Goal: Check status: Check status

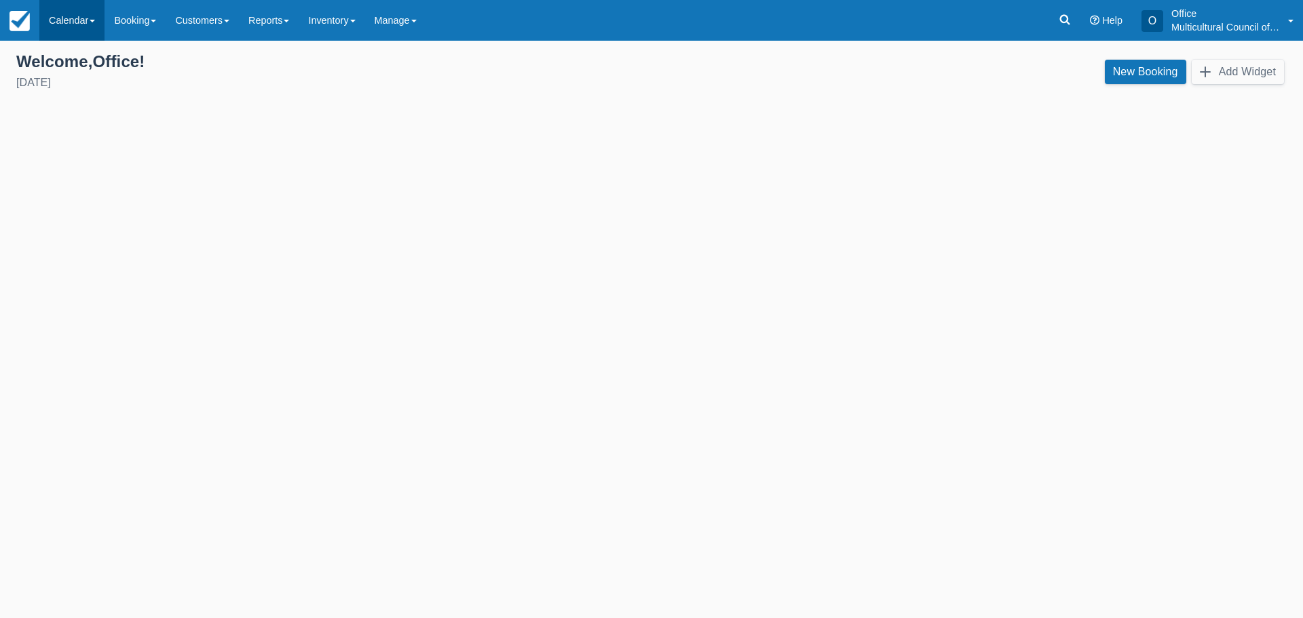
click at [61, 18] on link "Calendar" at bounding box center [71, 20] width 65 height 41
click at [69, 52] on link "Customer" at bounding box center [93, 58] width 107 height 29
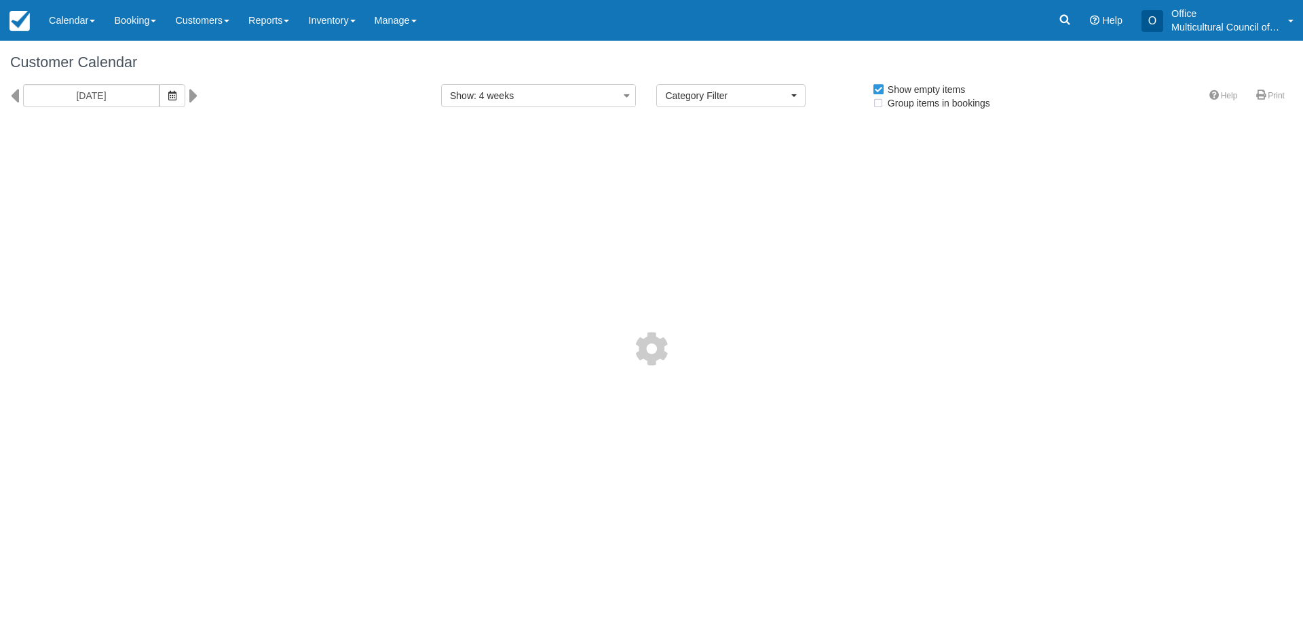
select select
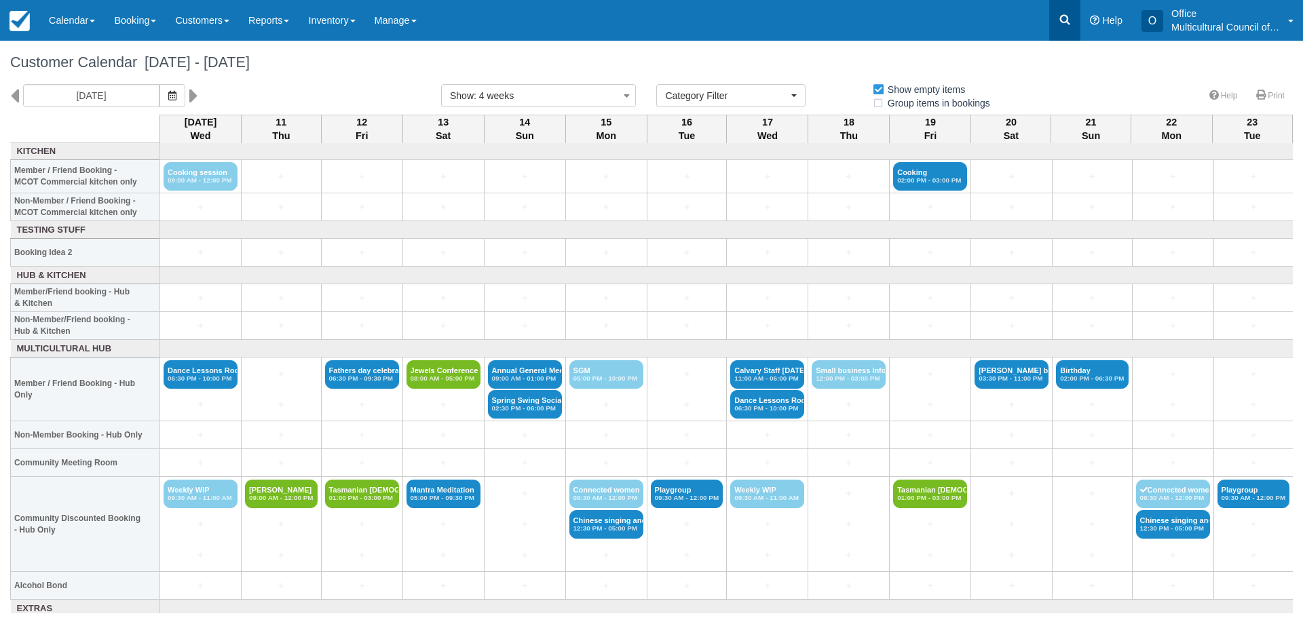
click at [1058, 14] on icon at bounding box center [1065, 20] width 14 height 14
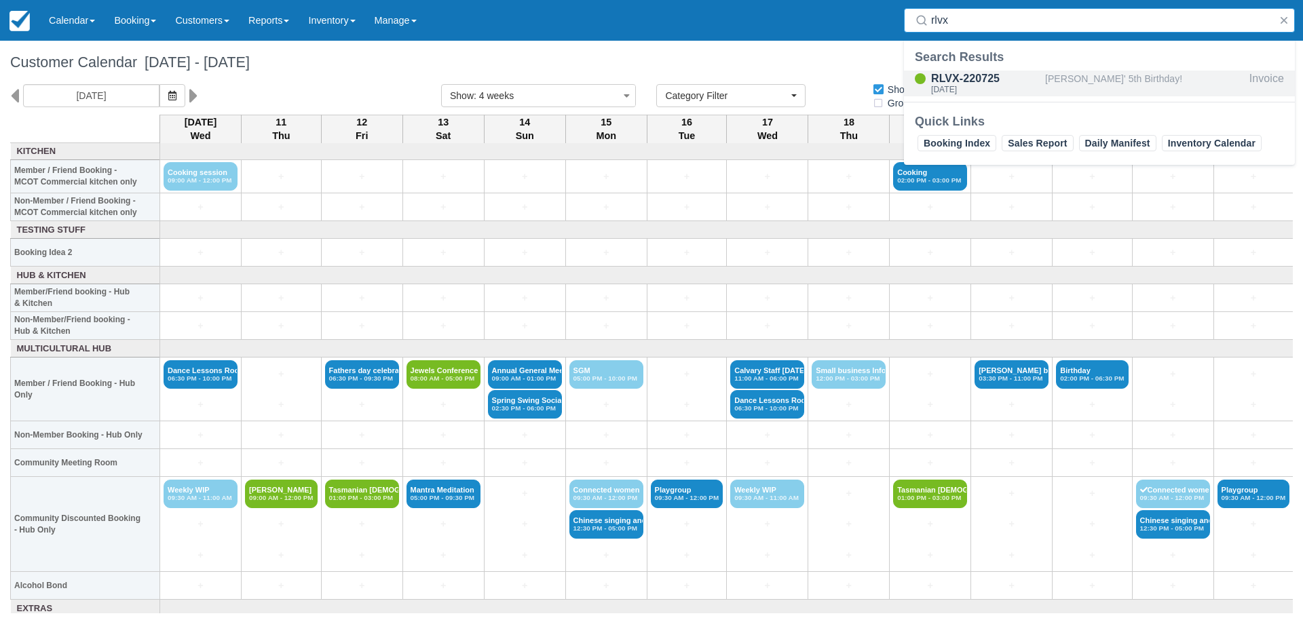
type input "rlvx"
click at [964, 77] on div "RLVX-220725" at bounding box center [985, 79] width 109 height 16
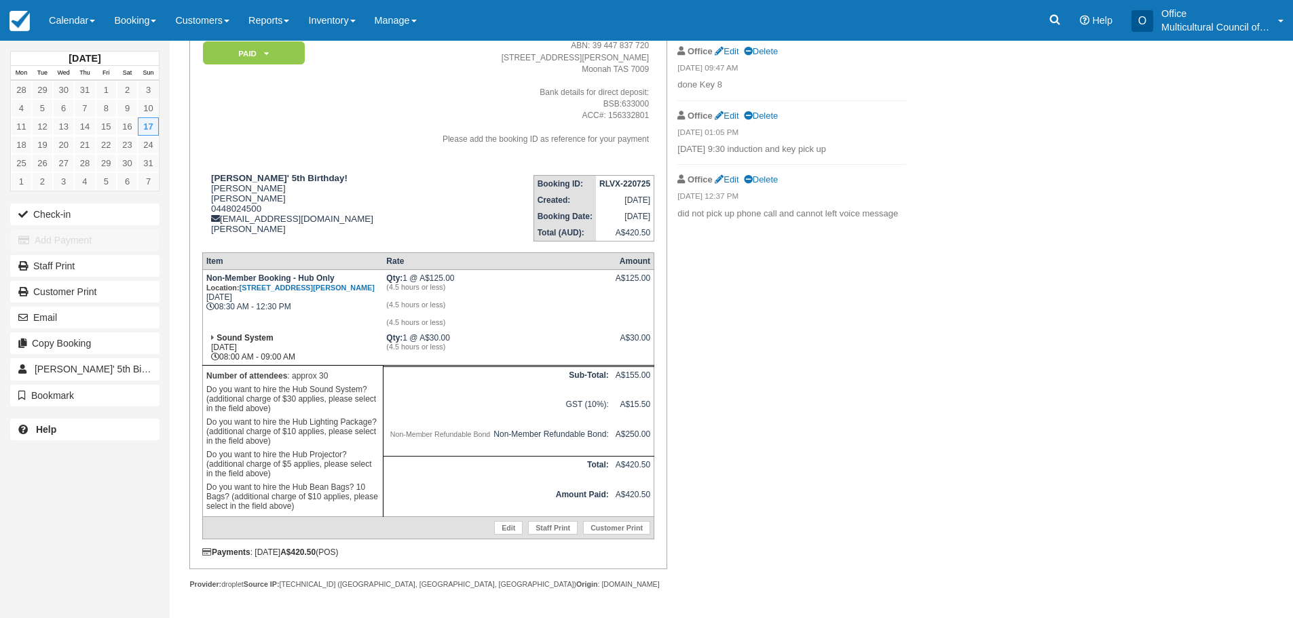
scroll to position [124, 0]
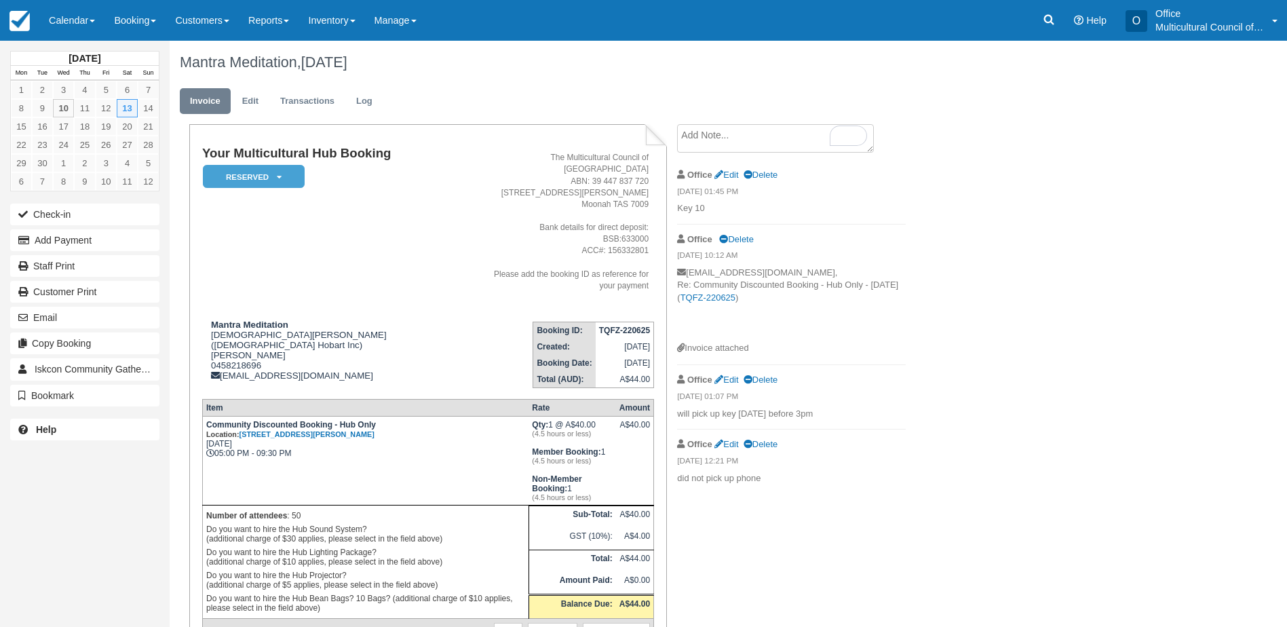
drag, startPoint x: 0, startPoint y: 0, endPoint x: 248, endPoint y: 257, distance: 356.6
click at [248, 257] on td "Your Multicultural Hub Booking Reserved   Pending Bond and deposit Paid Cancell…" at bounding box center [337, 229] width 270 height 164
click at [59, 22] on link "Calendar" at bounding box center [71, 20] width 65 height 41
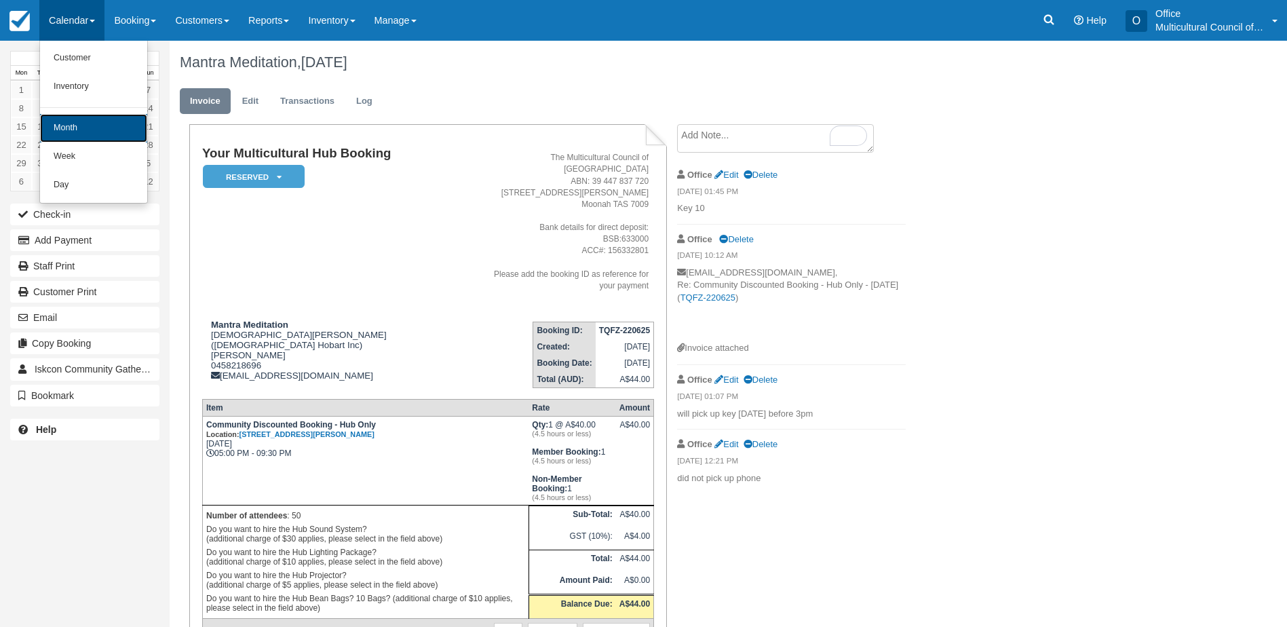
click at [62, 121] on link "Month" at bounding box center [93, 128] width 107 height 29
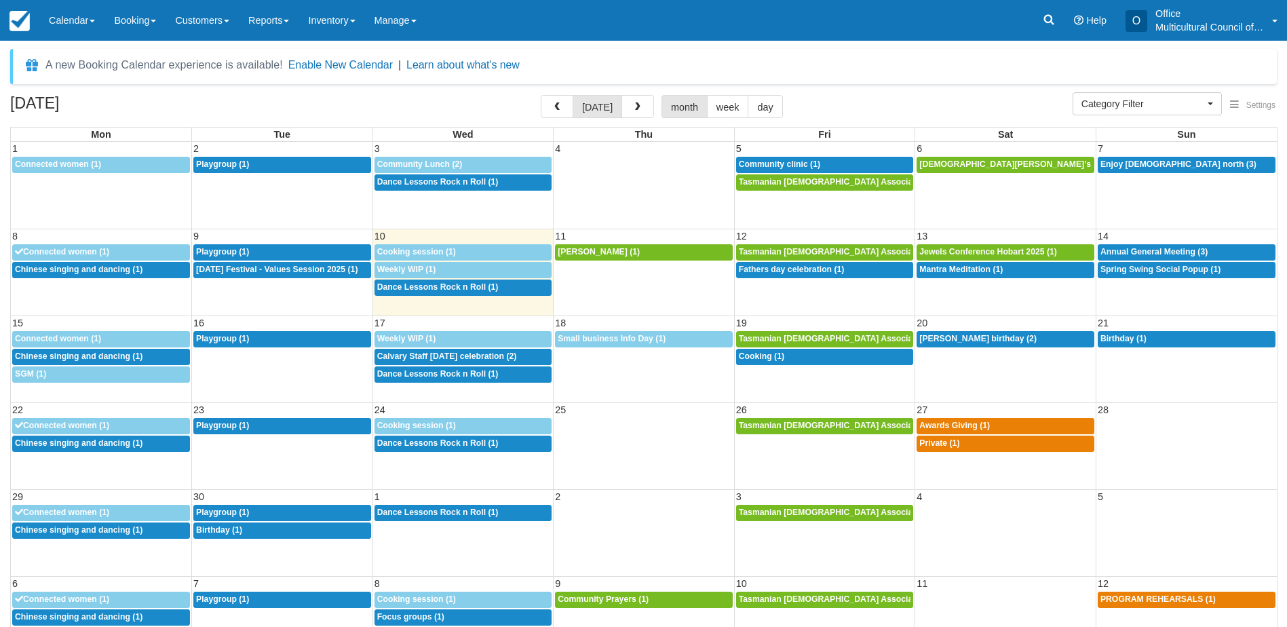
select select
click at [1049, 23] on icon at bounding box center [1049, 20] width 10 height 10
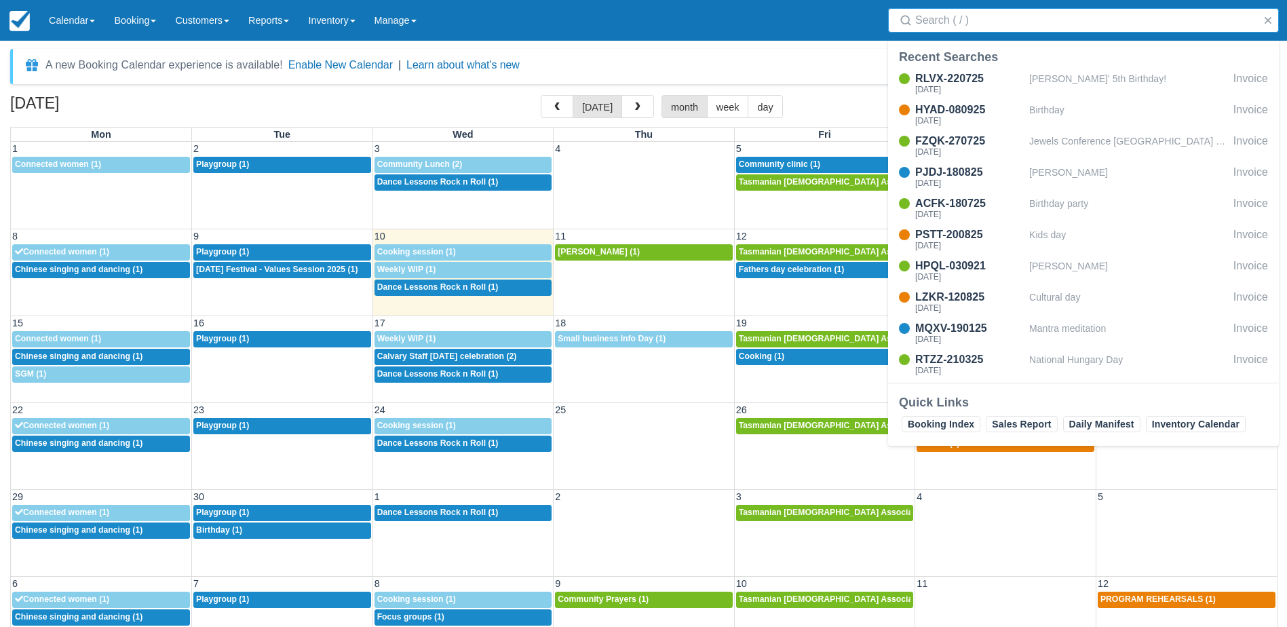
click at [992, 24] on input "Search" at bounding box center [1087, 20] width 342 height 24
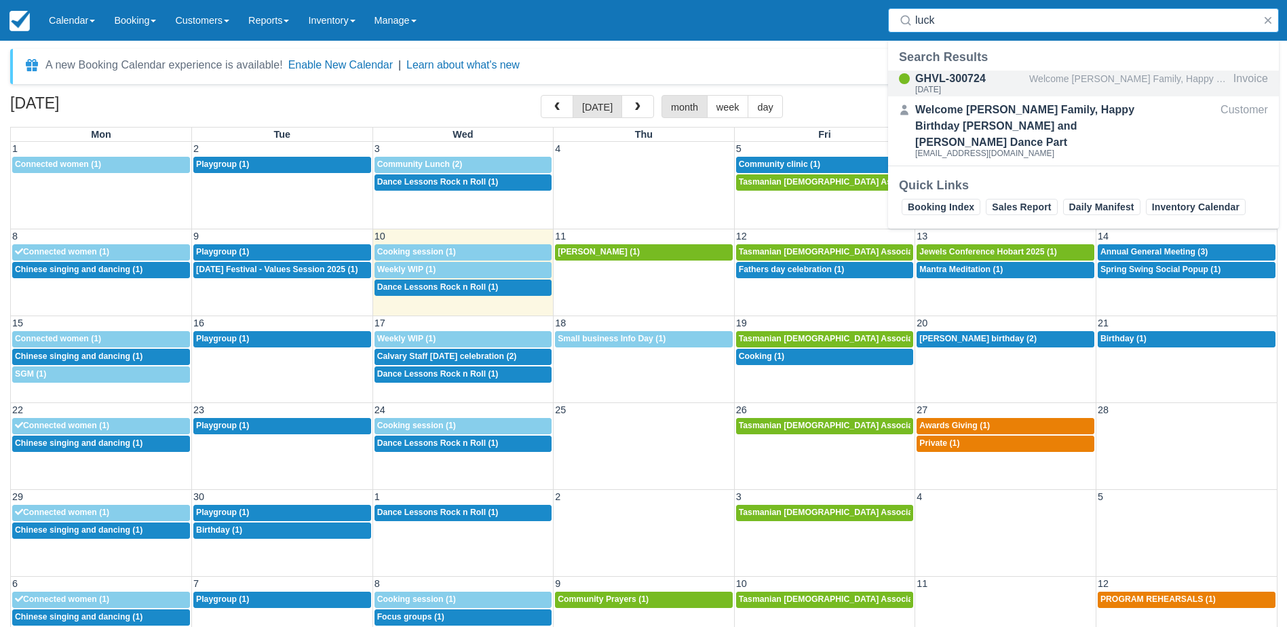
type input "luck"
click at [1001, 82] on div "GHVL-300724" at bounding box center [970, 79] width 109 height 16
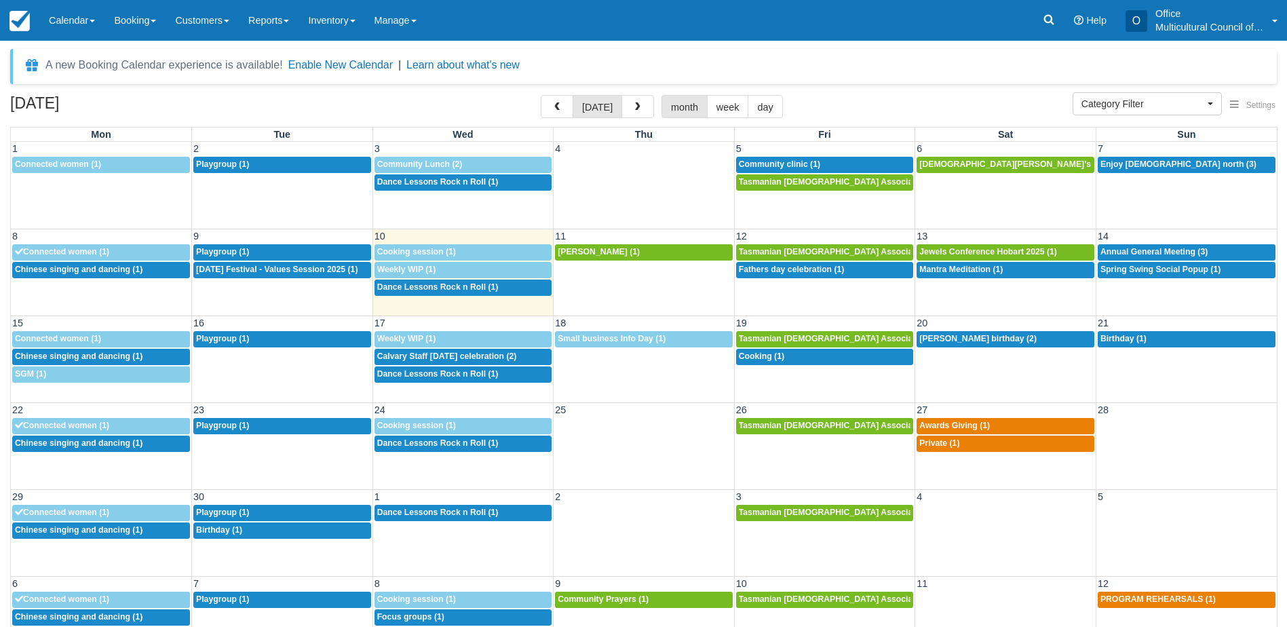
select select
click at [559, 108] on span "button" at bounding box center [557, 107] width 10 height 10
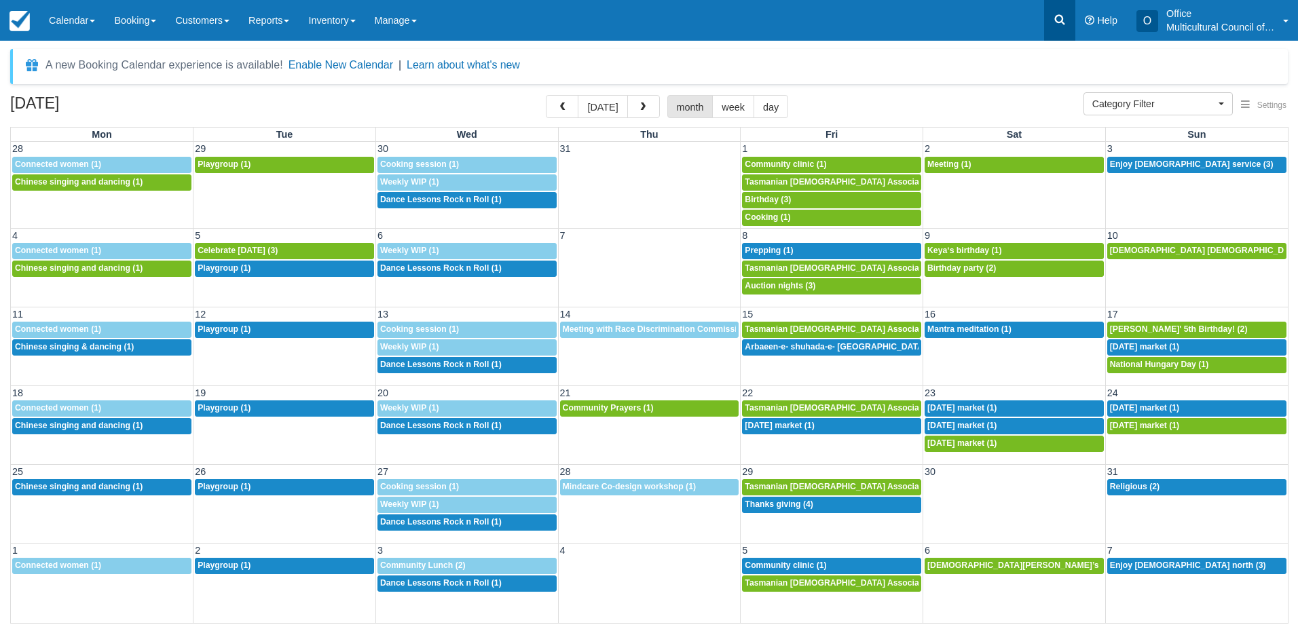
click at [1063, 20] on icon at bounding box center [1060, 20] width 14 height 14
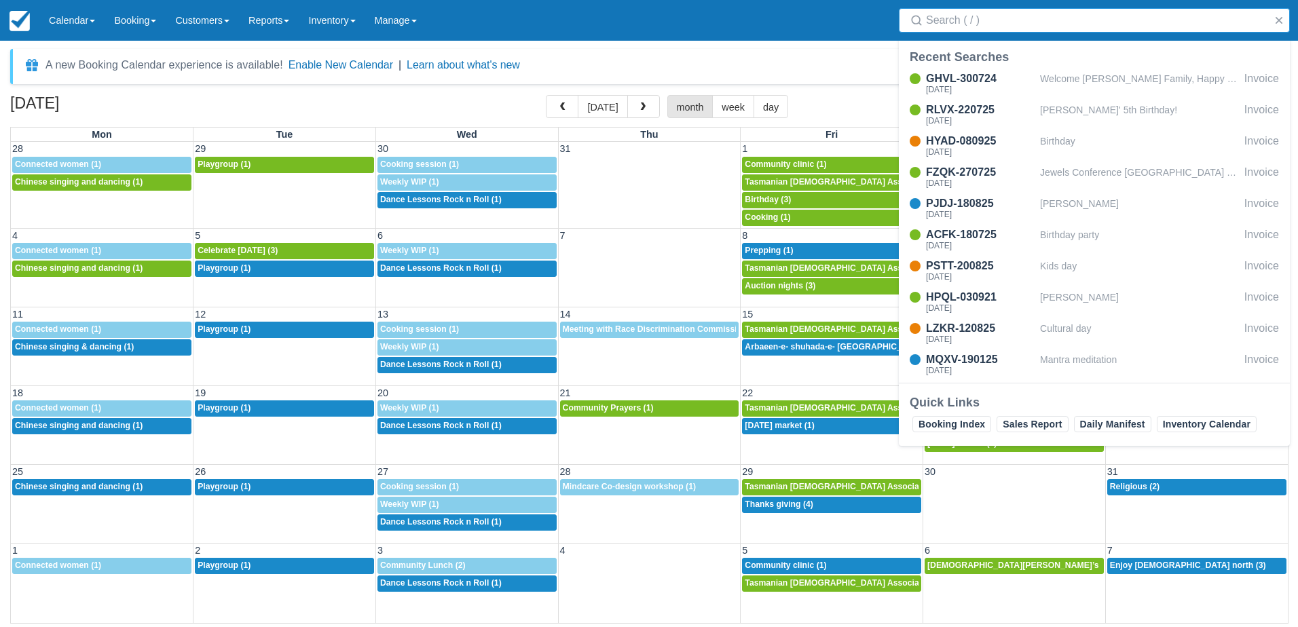
click at [990, 21] on input "Search" at bounding box center [1097, 20] width 342 height 24
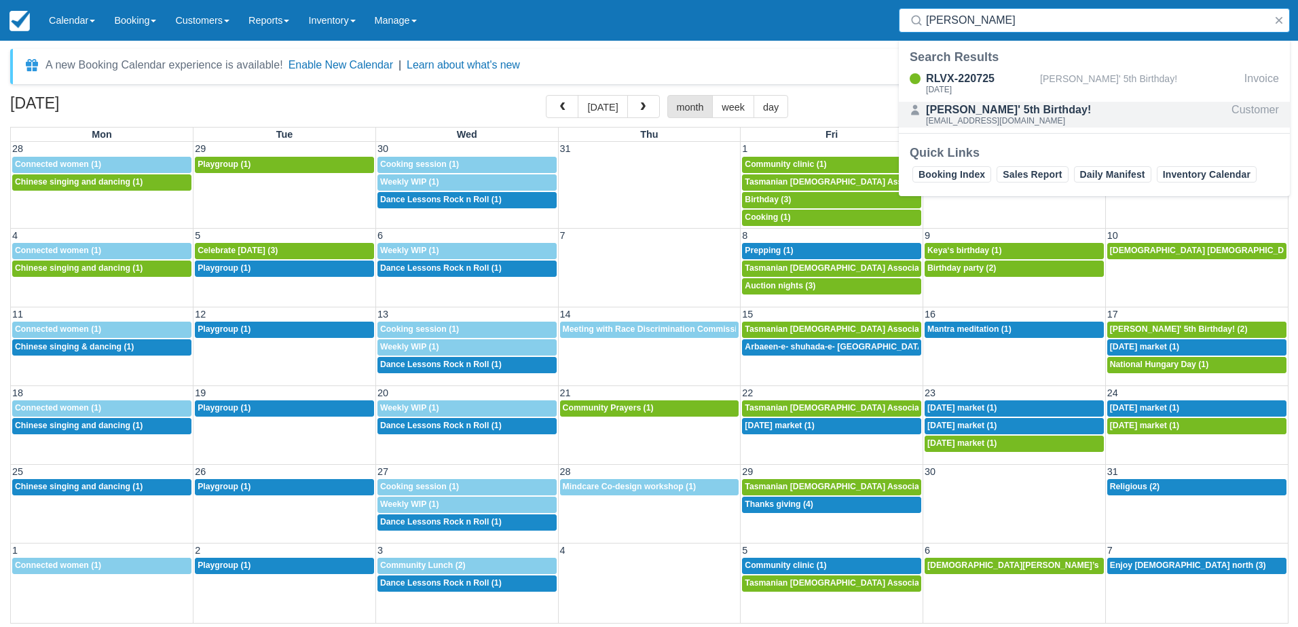
type input "Luke"
click at [968, 118] on div "[EMAIL_ADDRESS][DOMAIN_NAME]" at bounding box center [1008, 121] width 165 height 8
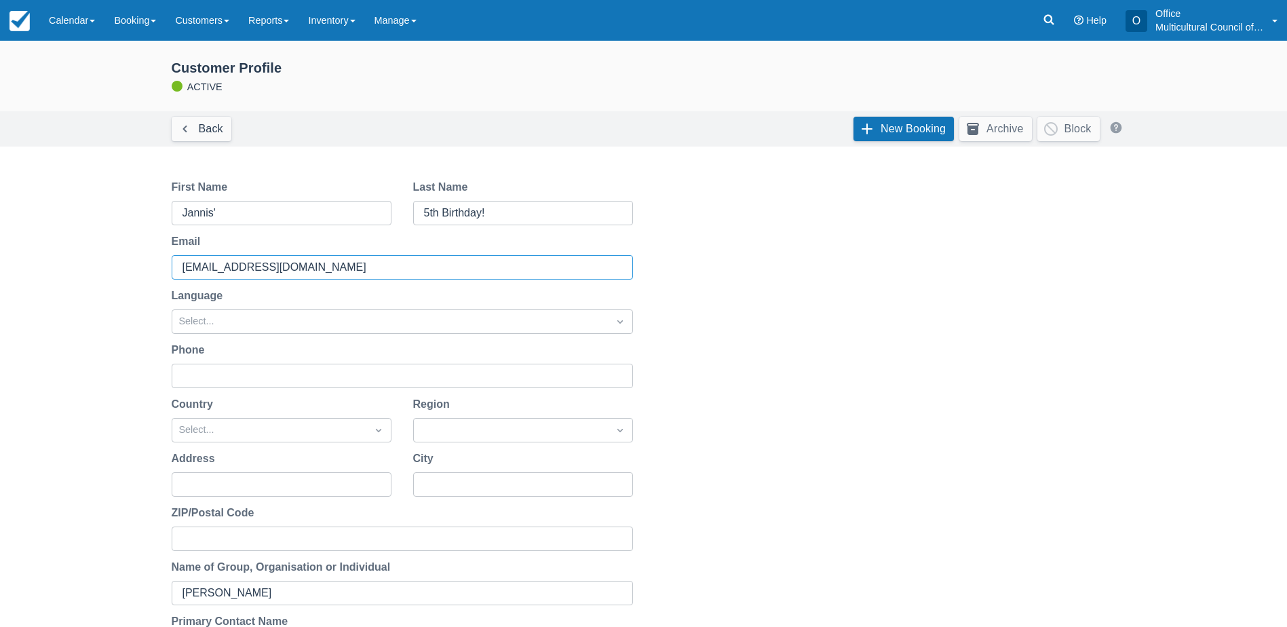
drag, startPoint x: 356, startPoint y: 271, endPoint x: 81, endPoint y: 270, distance: 274.9
click at [81, 270] on div "Customer Profile ACTIVE Back New Booking Archive Block First Name Jannis' Last …" at bounding box center [643, 520] width 1287 height 958
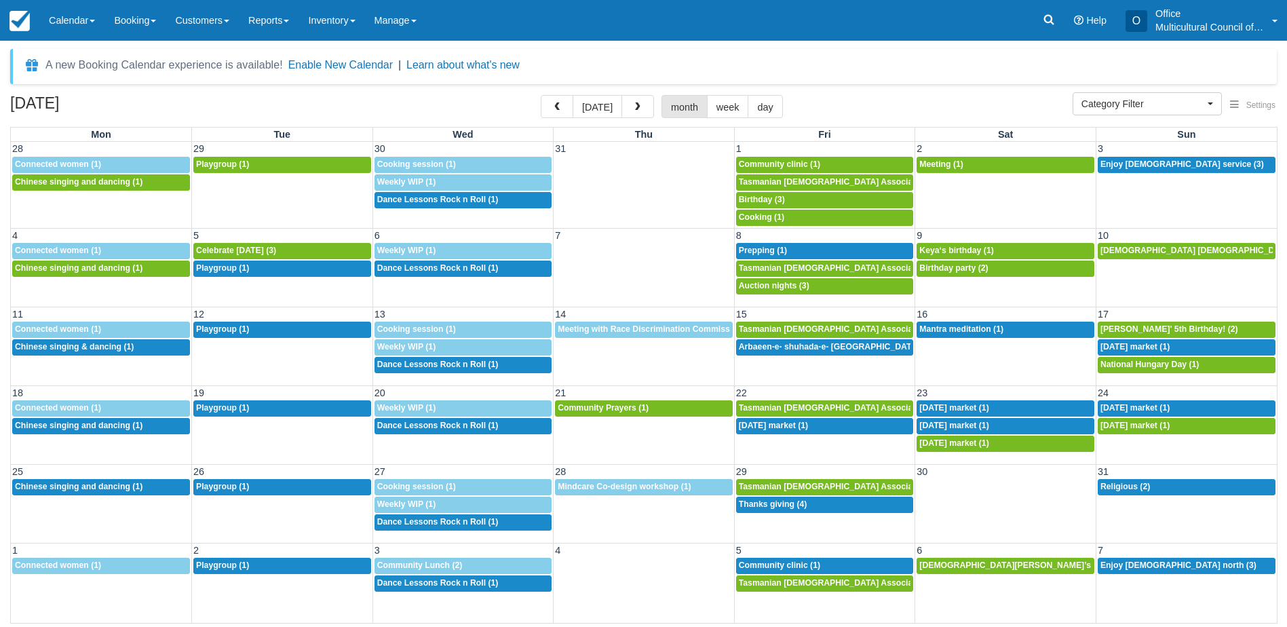
select select
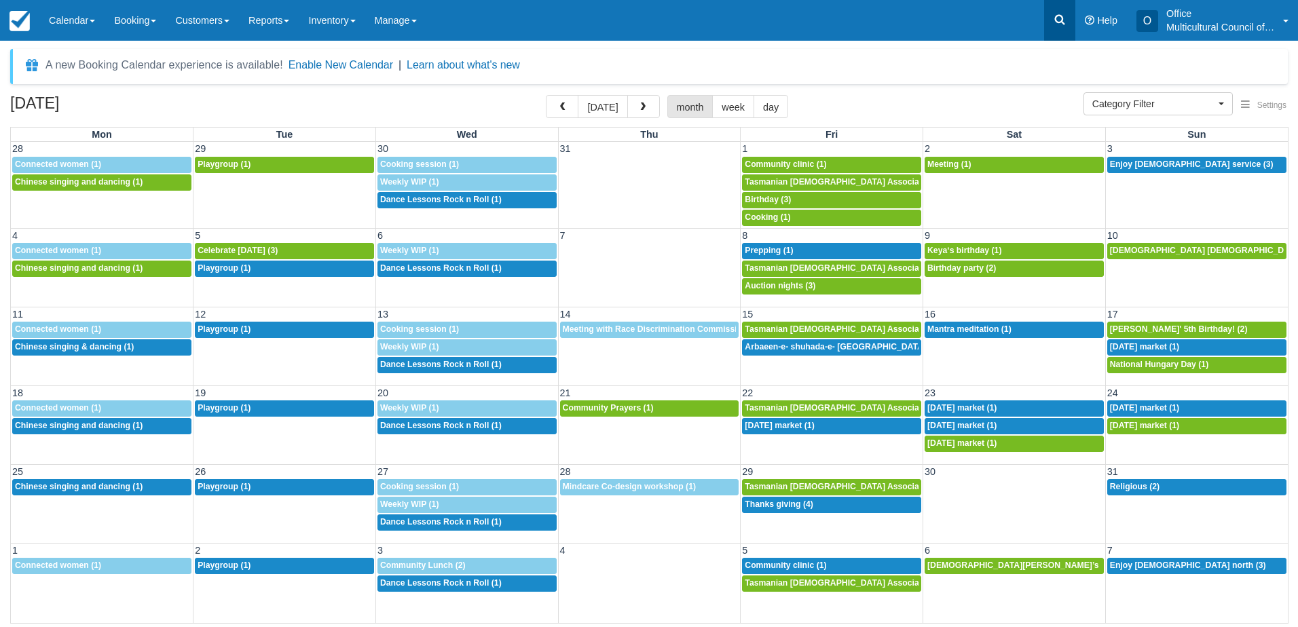
click at [1054, 20] on icon at bounding box center [1060, 20] width 14 height 14
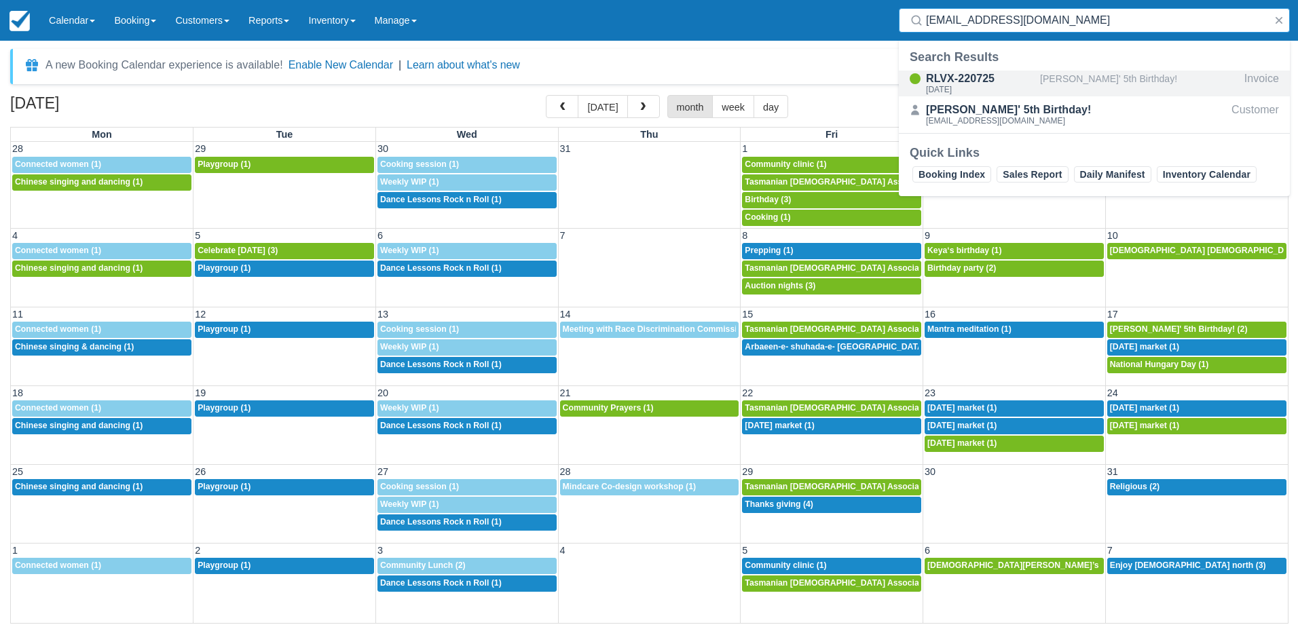
type input "[EMAIL_ADDRESS][DOMAIN_NAME]"
click at [1021, 90] on div "[DATE]" at bounding box center [980, 90] width 109 height 8
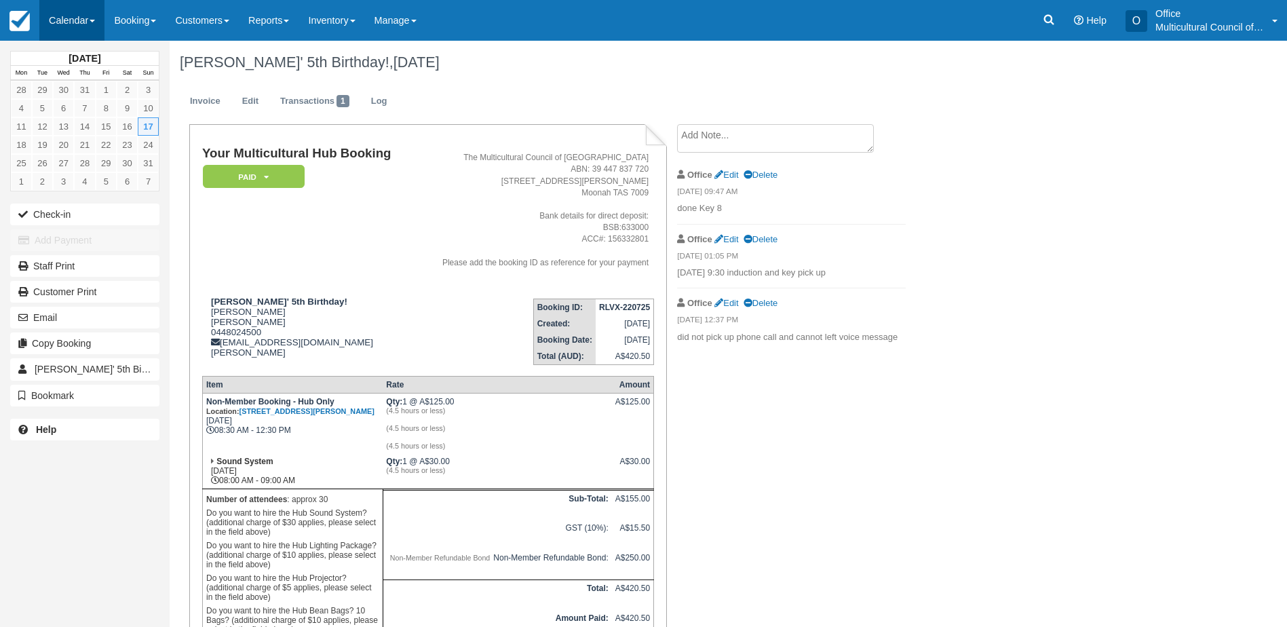
click at [89, 24] on link "Calendar" at bounding box center [71, 20] width 65 height 41
click at [94, 114] on link "Month" at bounding box center [93, 128] width 107 height 29
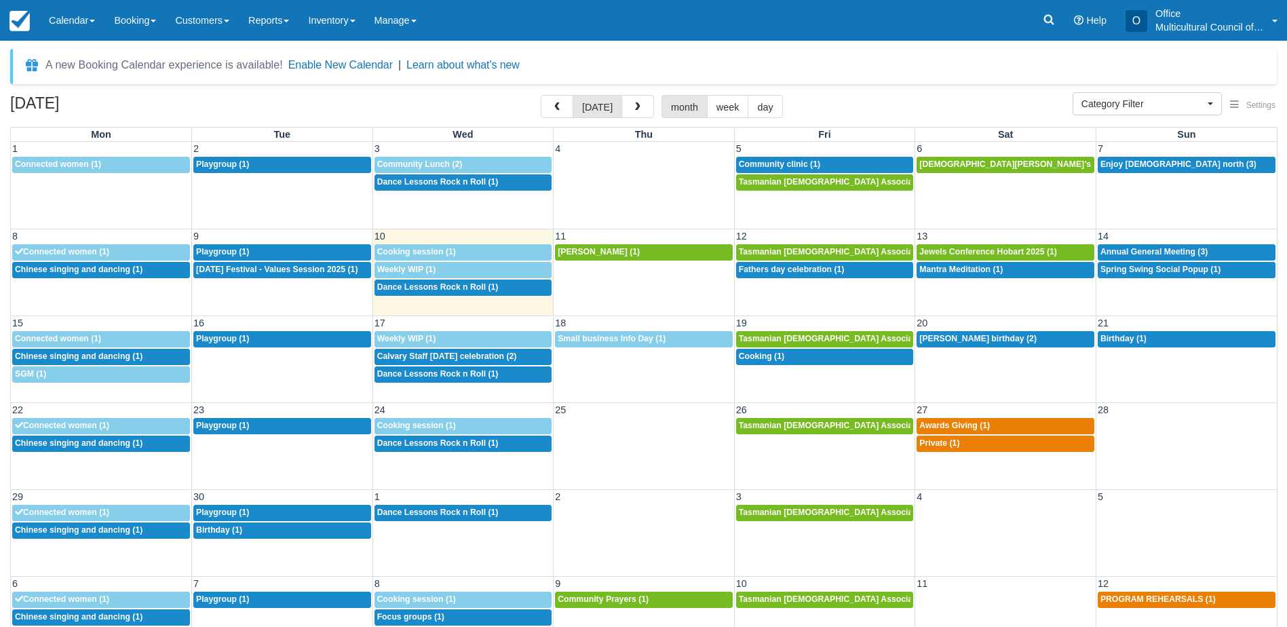
select select
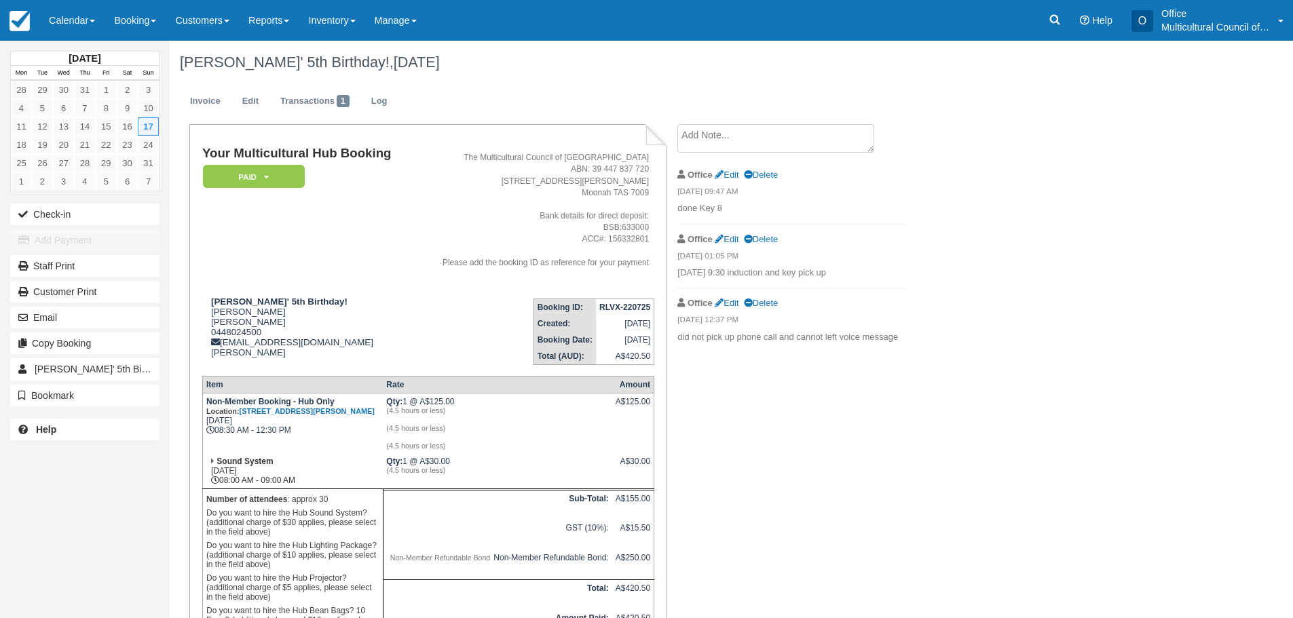
scroll to position [124, 0]
